Goal: Information Seeking & Learning: Learn about a topic

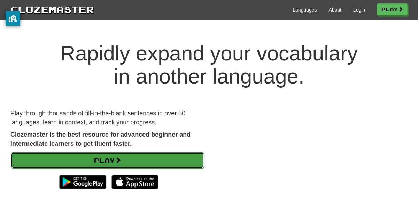
click at [159, 152] on link "Play" at bounding box center [107, 160] width 193 height 16
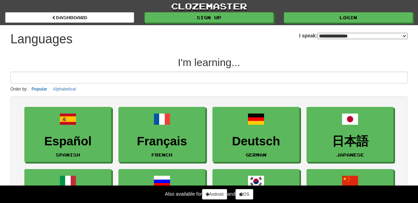
select select "*******"
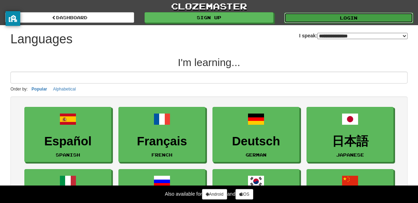
click at [321, 20] on link "Login" at bounding box center [348, 18] width 129 height 10
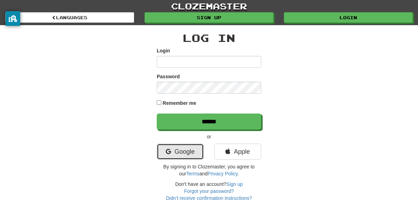
click at [196, 155] on link "Google" at bounding box center [180, 151] width 47 height 16
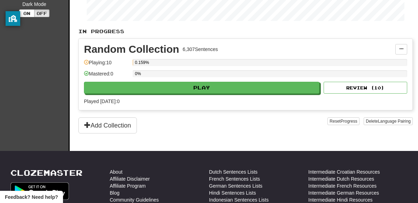
scroll to position [148, 0]
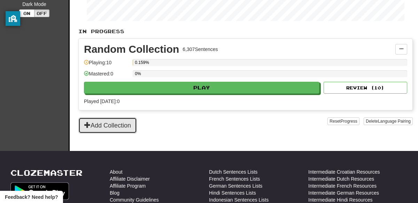
click at [110, 127] on button "Add Collection" at bounding box center [107, 125] width 59 height 16
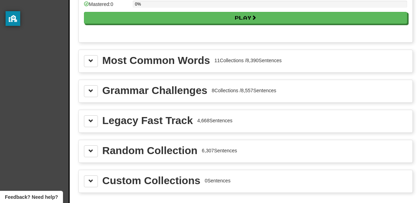
scroll to position [752, 0]
click at [93, 58] on span at bounding box center [91, 60] width 5 height 5
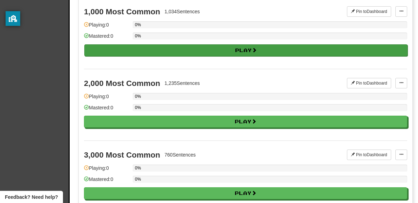
scroll to position [971, 0]
